Goal: Task Accomplishment & Management: Manage account settings

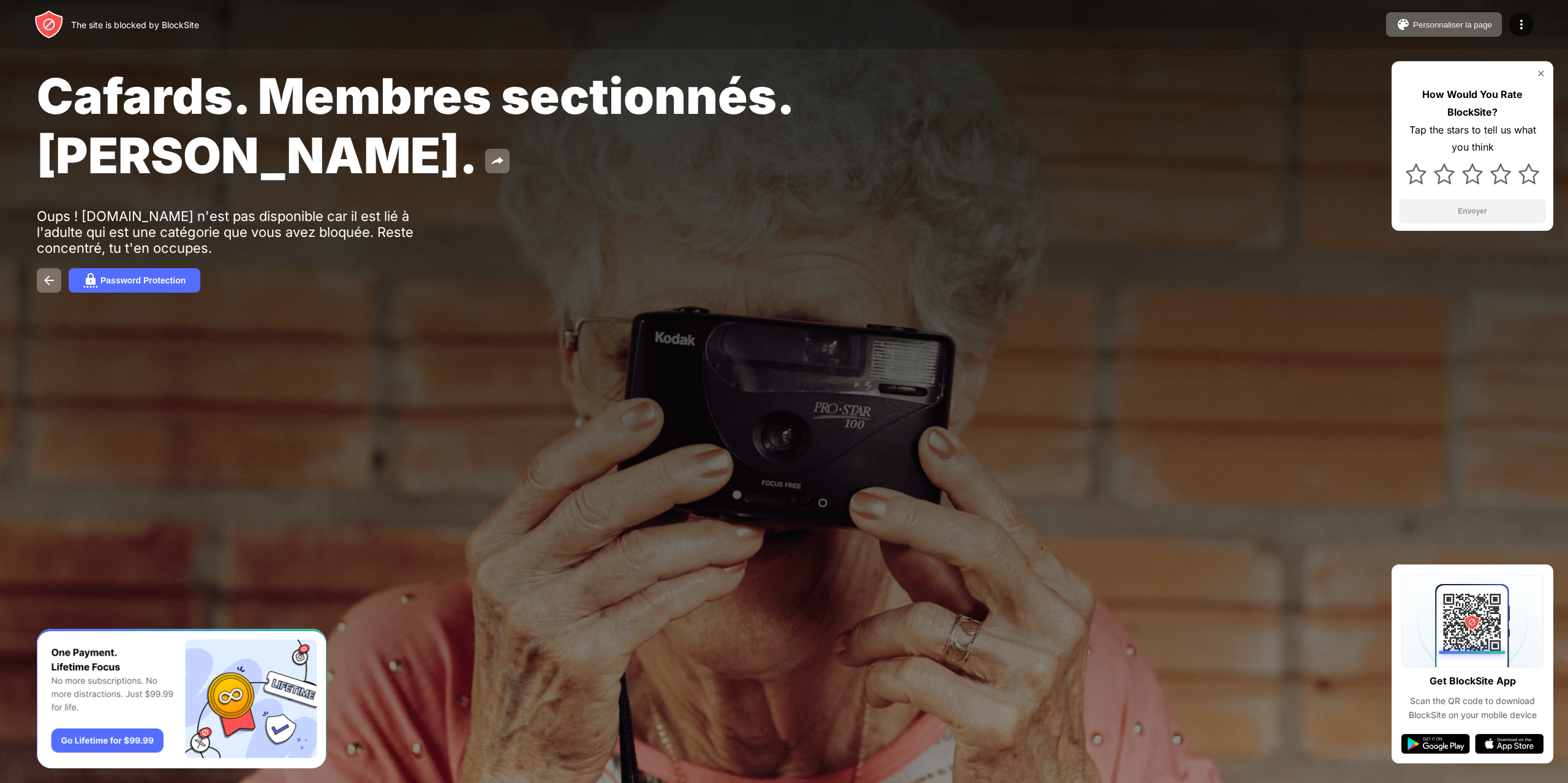
click at [1543, 70] on img at bounding box center [1541, 73] width 10 height 10
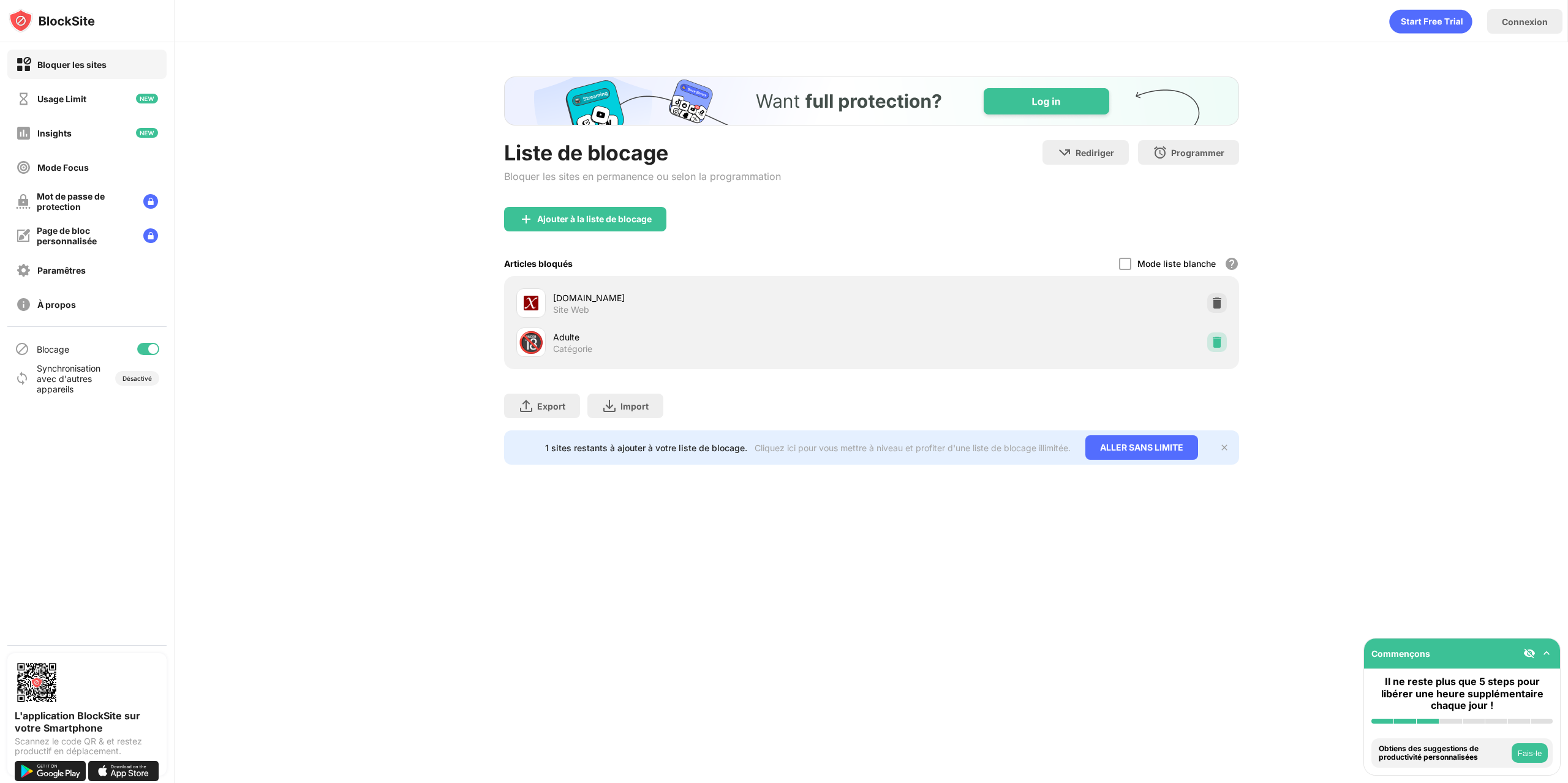
click at [1218, 343] on img at bounding box center [1216, 342] width 12 height 12
